Goal: Transaction & Acquisition: Purchase product/service

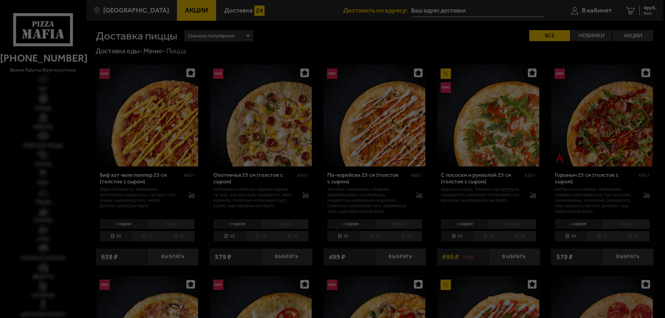
type input "Колпино, [STREET_ADDRESS][PERSON_NAME]"
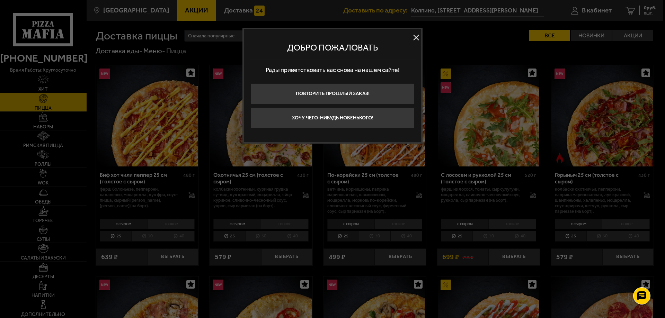
click at [415, 35] on button at bounding box center [416, 38] width 10 height 10
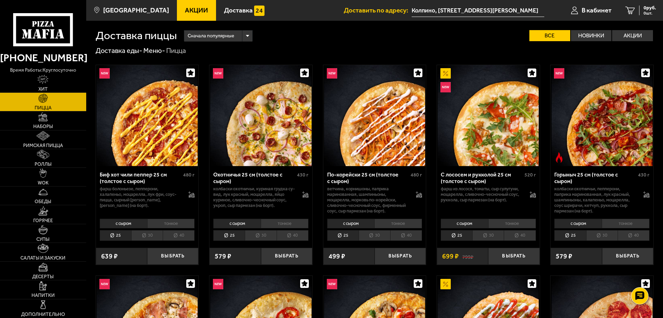
click at [177, 225] on li "тонкое" at bounding box center [171, 224] width 48 height 10
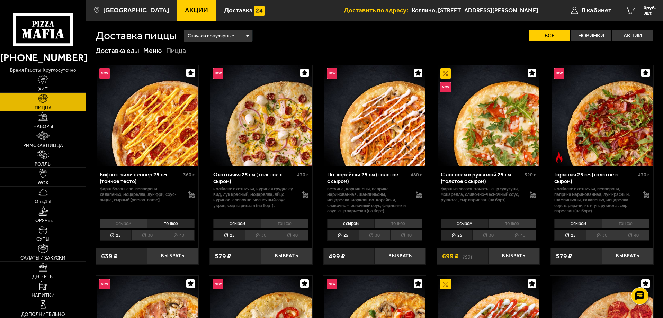
click at [133, 224] on li "с сыром" at bounding box center [123, 224] width 47 height 10
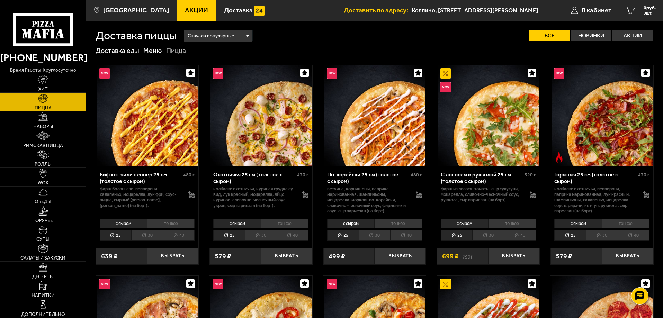
click at [161, 223] on li "тонкое" at bounding box center [171, 224] width 48 height 10
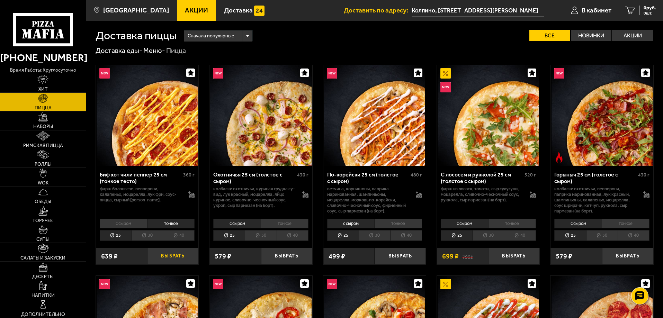
click at [171, 253] on button "Выбрать" at bounding box center [172, 256] width 51 height 17
click at [62, 197] on link "Обеды" at bounding box center [43, 196] width 86 height 18
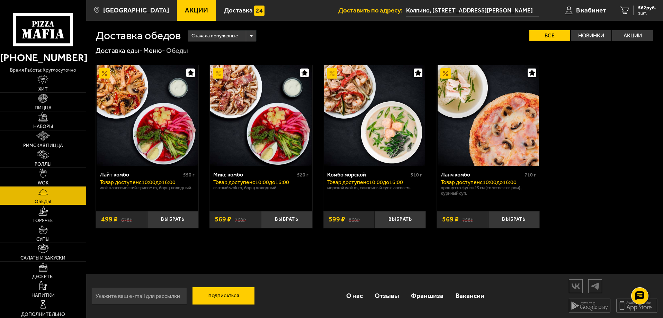
click at [60, 211] on link "Горячее" at bounding box center [43, 214] width 86 height 18
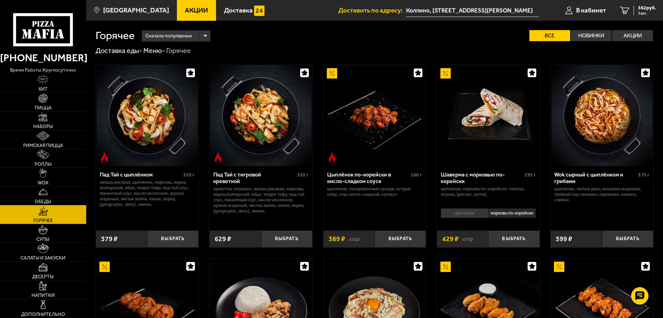
click at [475, 215] on li "цыплёнок" at bounding box center [464, 214] width 47 height 10
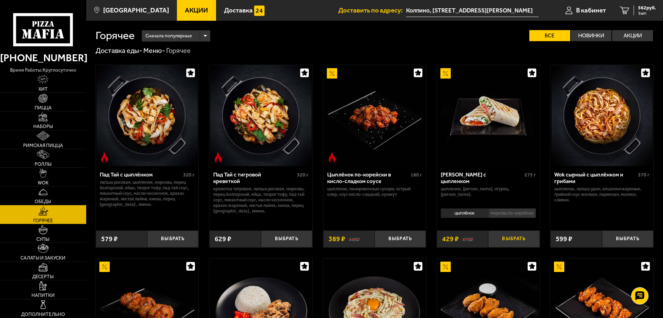
click at [503, 239] on button "Выбрать" at bounding box center [513, 239] width 51 height 17
click at [638, 13] on span "2 шт." at bounding box center [647, 13] width 18 height 4
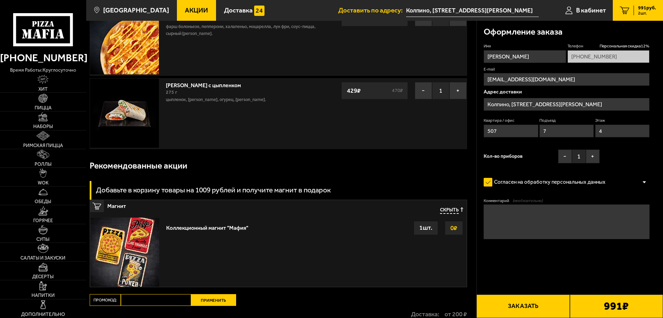
scroll to position [35, 0]
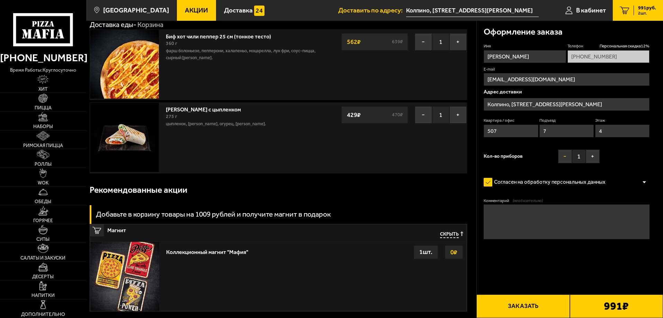
click at [567, 159] on button "−" at bounding box center [565, 157] width 14 height 14
click at [511, 299] on button "Заказать" at bounding box center [523, 307] width 93 height 24
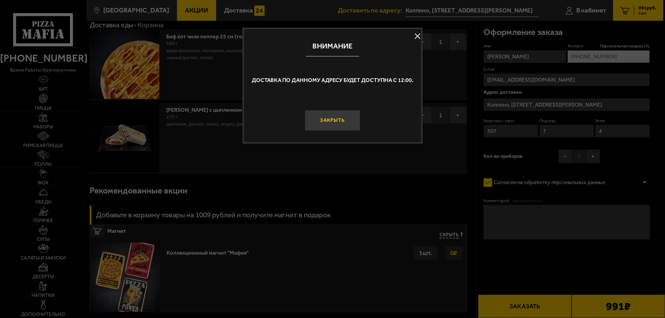
click at [349, 122] on button "Закрыть" at bounding box center [332, 120] width 55 height 21
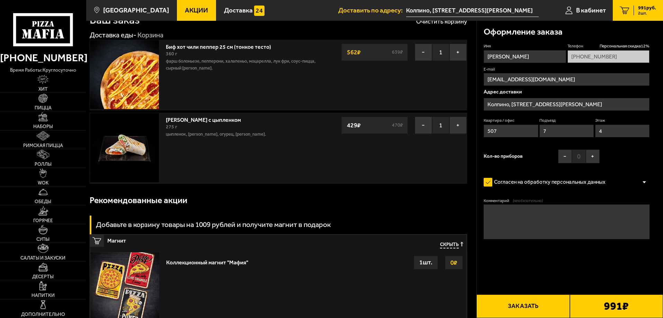
scroll to position [0, 0]
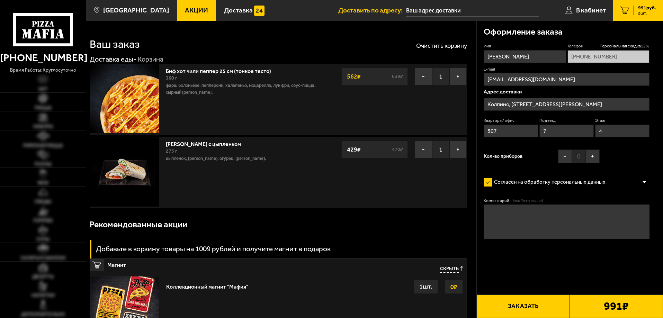
type input "Колпино, [STREET_ADDRESS][PERSON_NAME]"
click at [523, 296] on button "Заказать" at bounding box center [523, 307] width 93 height 24
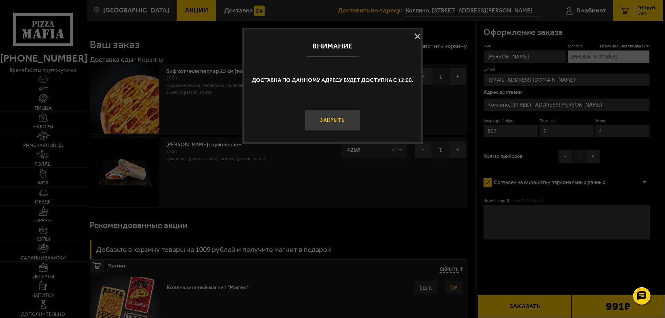
click at [345, 122] on button "Закрыть" at bounding box center [332, 120] width 55 height 21
